Goal: Task Accomplishment & Management: Manage account settings

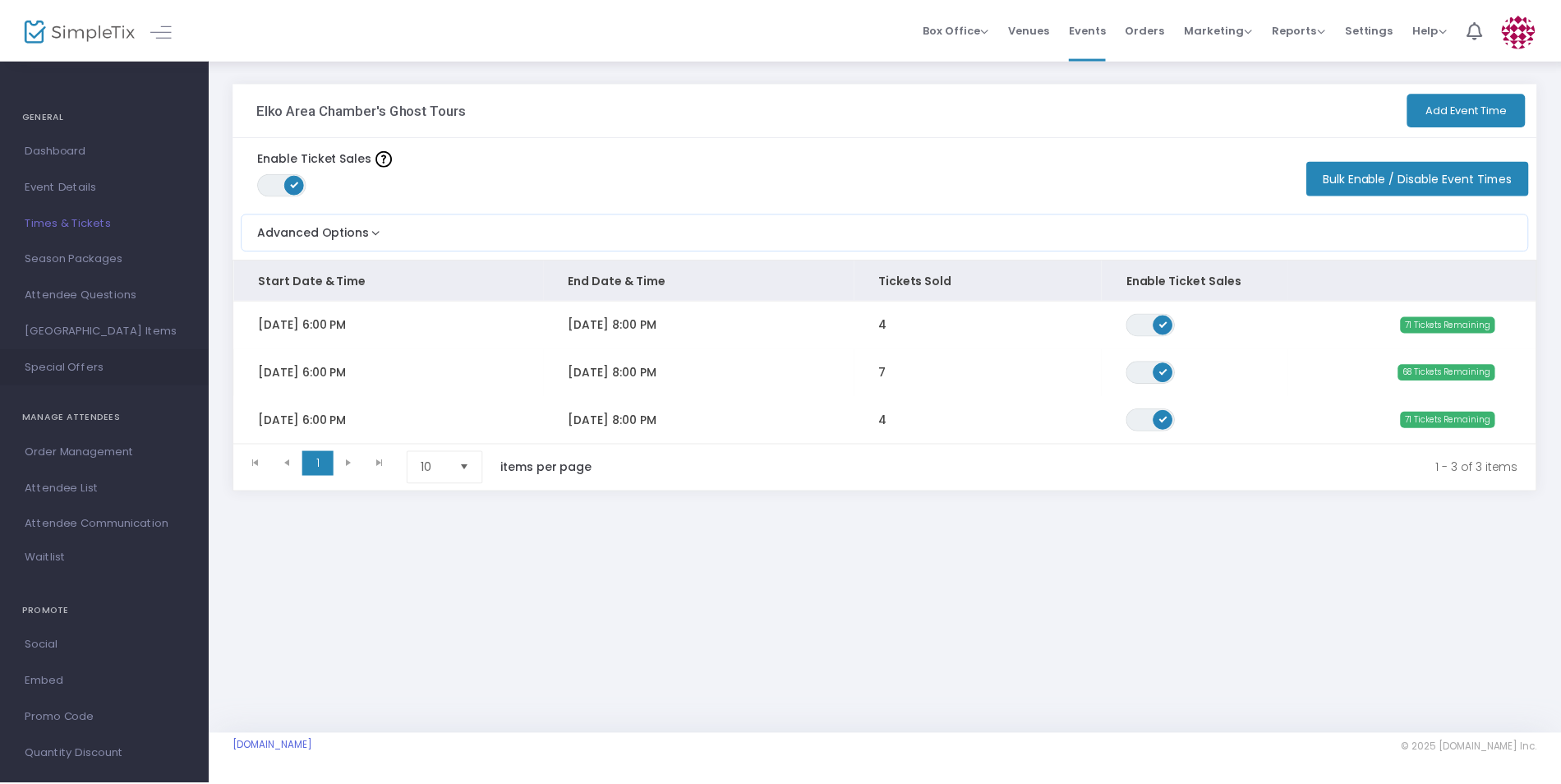
scroll to position [24, 0]
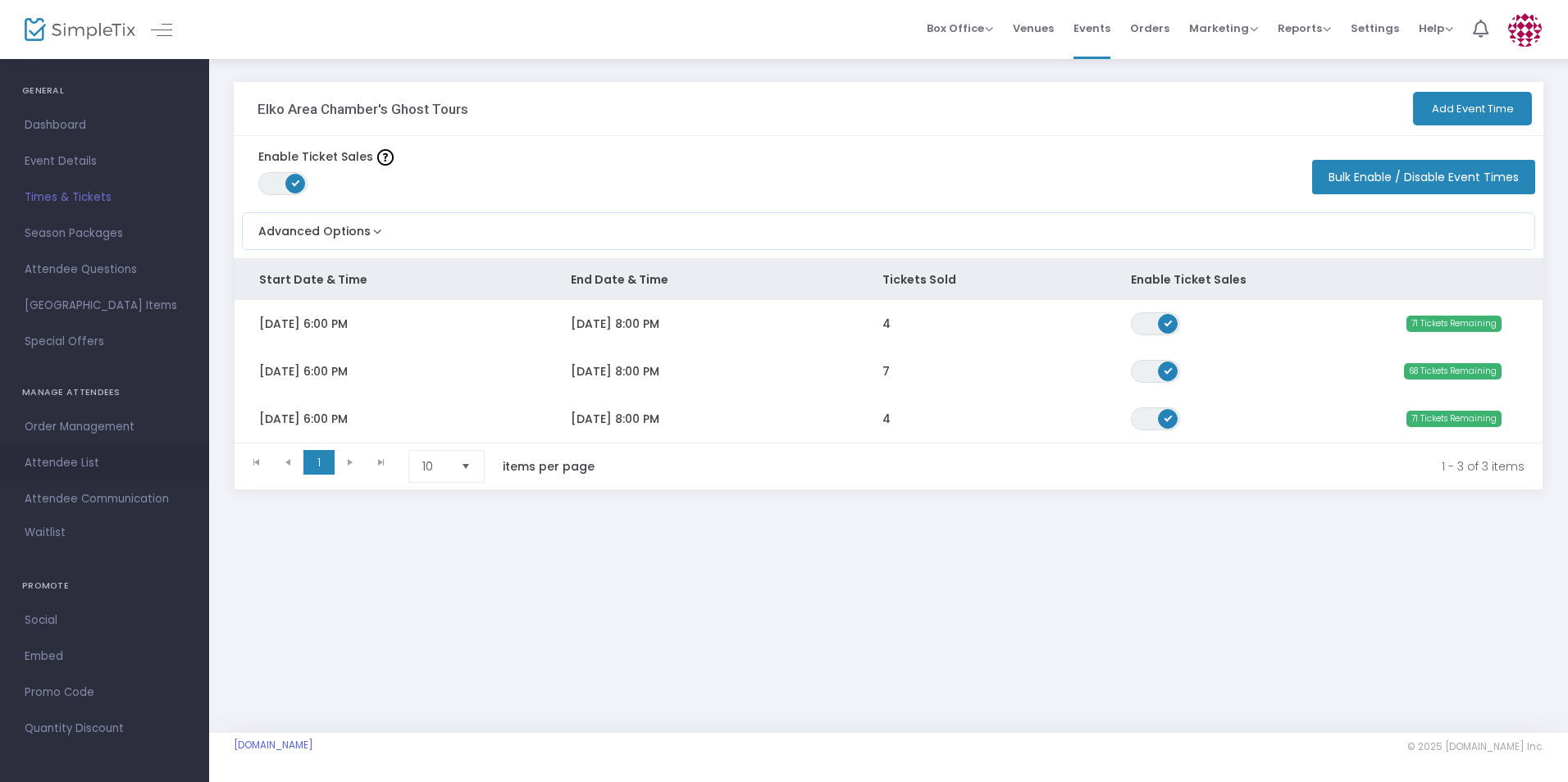
click at [88, 478] on link "Attendee List" at bounding box center [104, 462] width 209 height 36
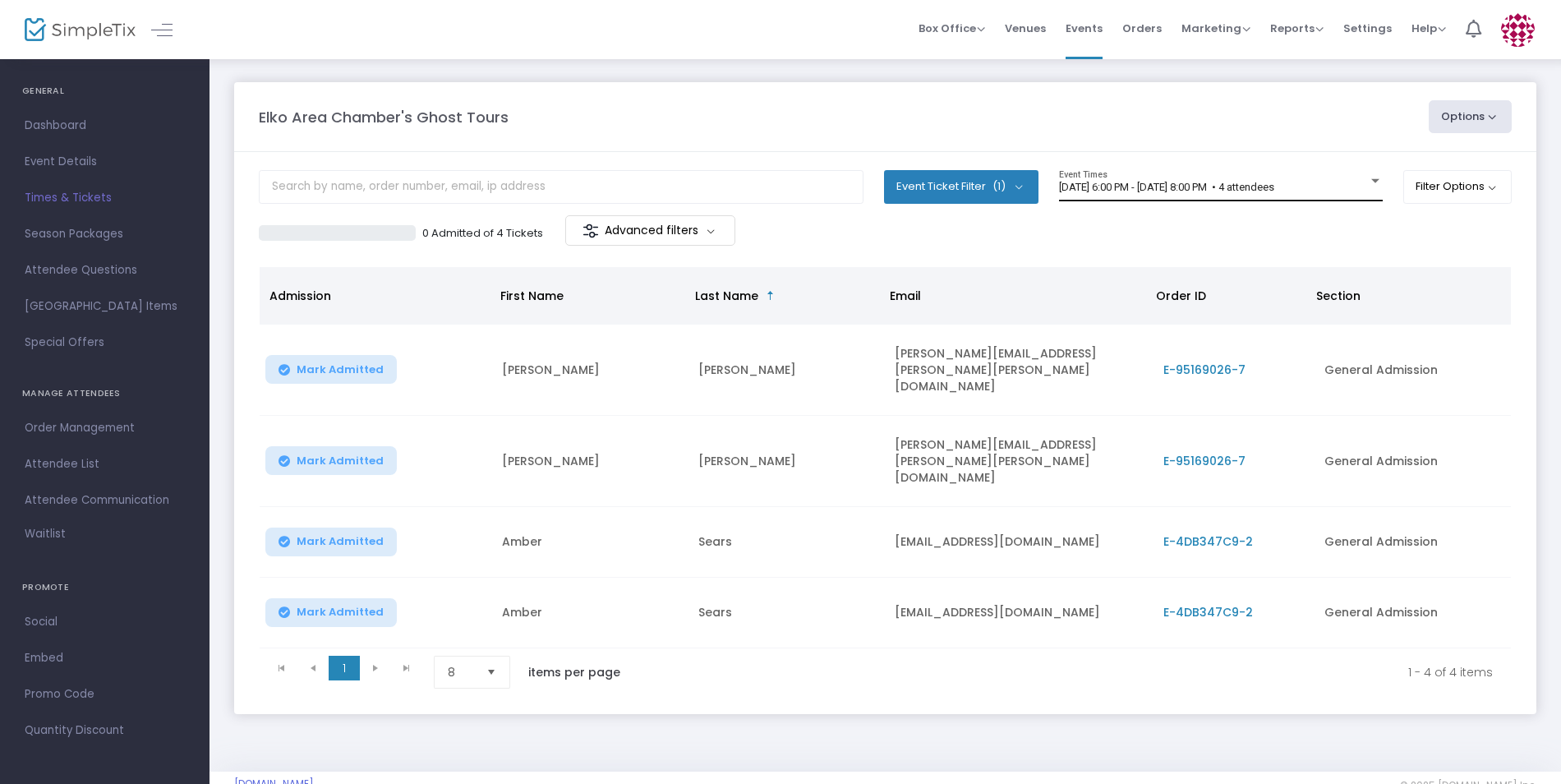
click at [1377, 183] on div at bounding box center [1375, 181] width 15 height 12
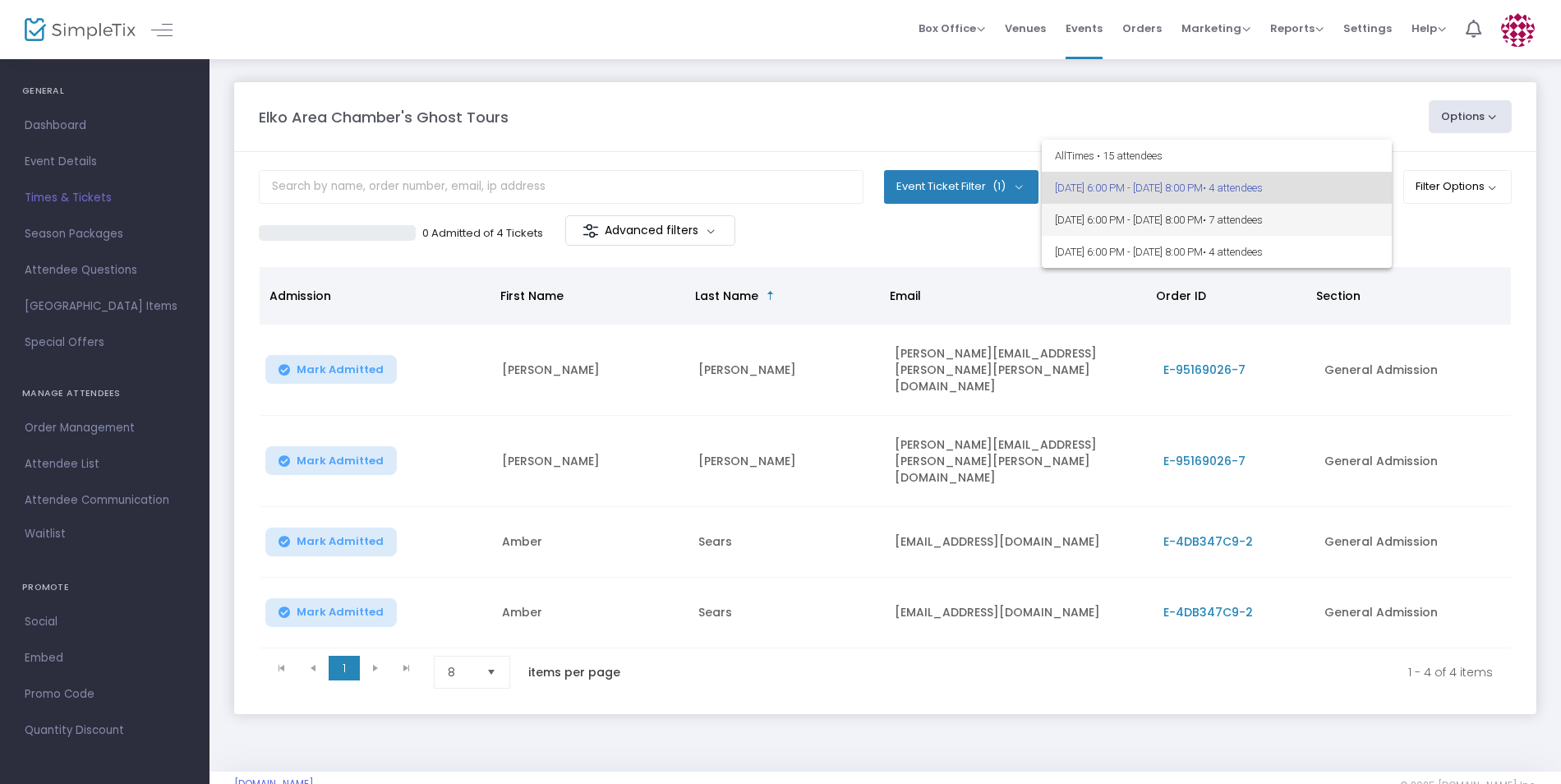
click at [1168, 218] on span "[DATE] 6:00 PM - [DATE] 8:00 PM • 7 attendees" at bounding box center [1217, 219] width 324 height 32
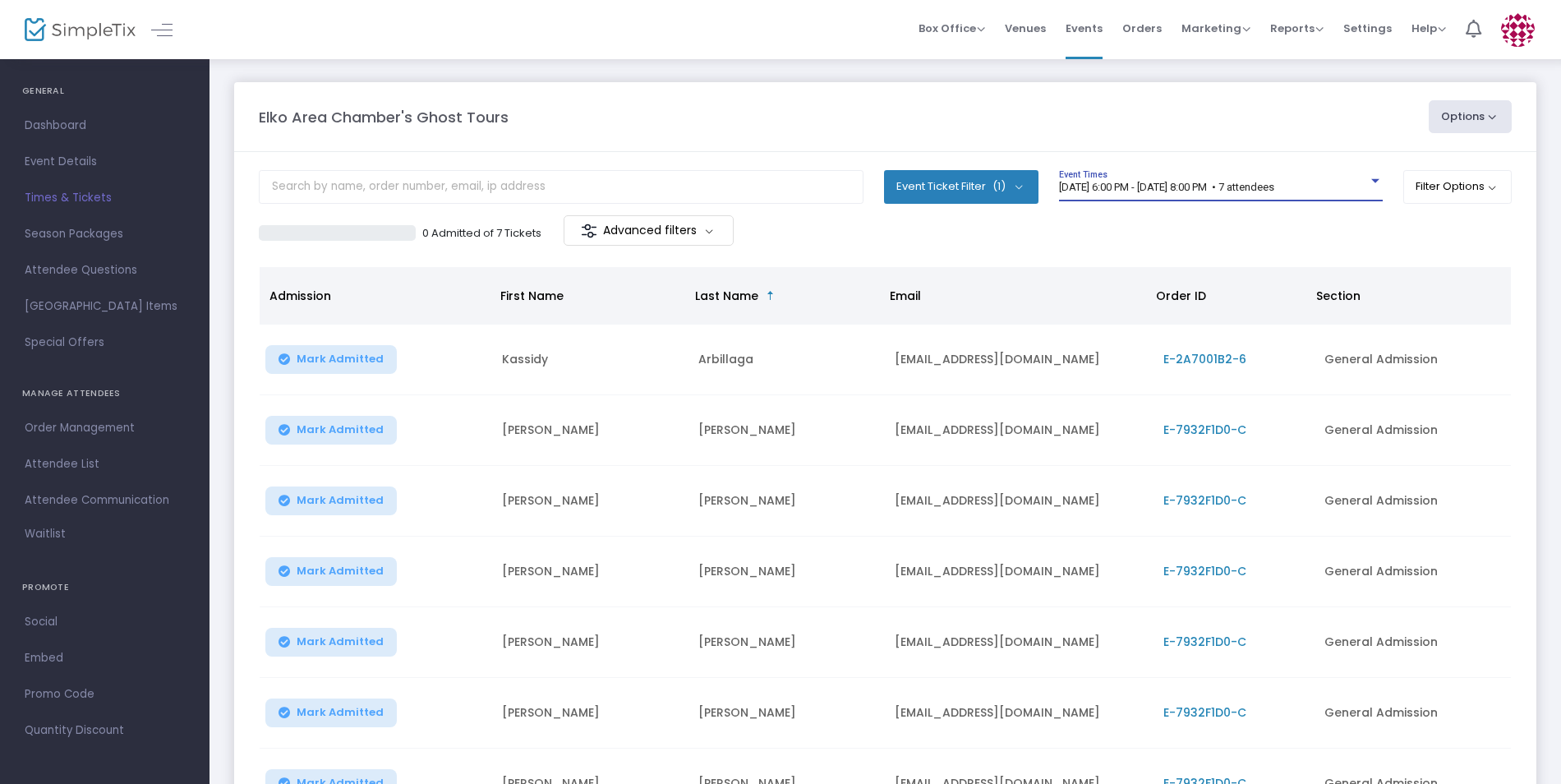
click at [1248, 182] on span "[DATE] 6:00 PM - [DATE] 8:00 PM • 7 attendees" at bounding box center [1166, 187] width 215 height 12
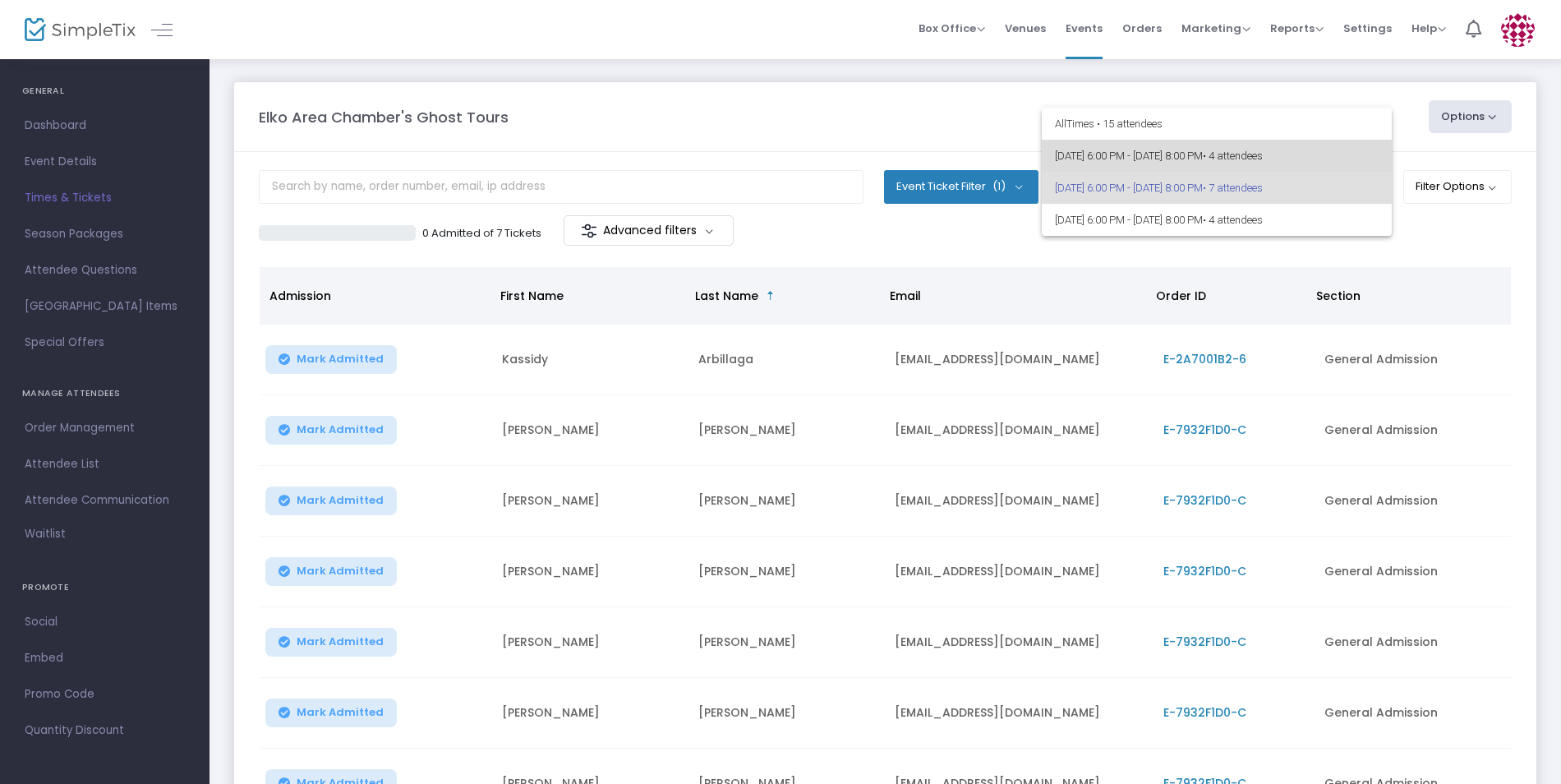
click at [1182, 148] on span "[DATE] 6:00 PM - [DATE] 8:00 PM • 4 attendees" at bounding box center [1217, 155] width 324 height 32
